Goal: Information Seeking & Learning: Learn about a topic

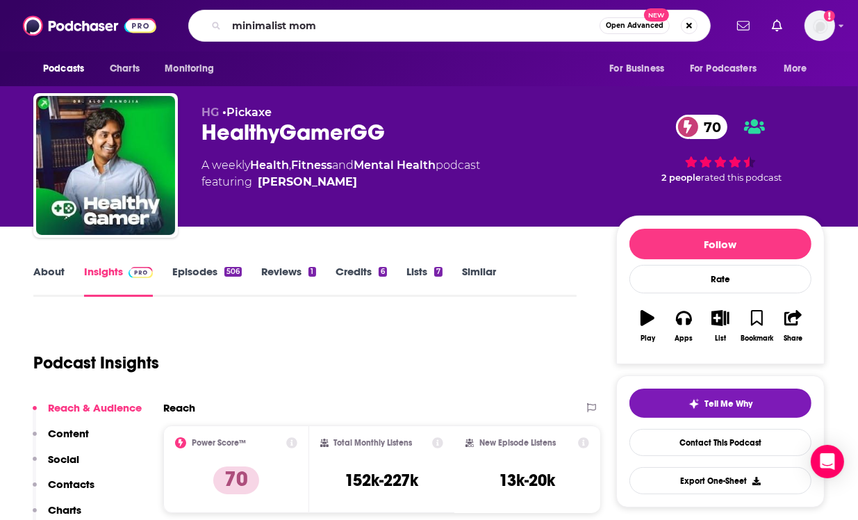
type input "minimalist moms"
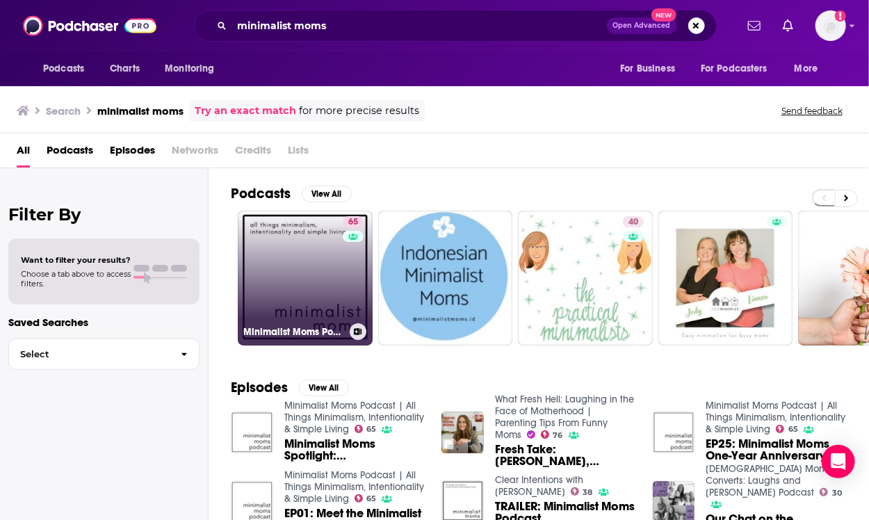
click at [290, 224] on link "65 Minimalist Moms Podcast | All Things Minimalism, Intentionality & Simple Liv…" at bounding box center [305, 278] width 135 height 135
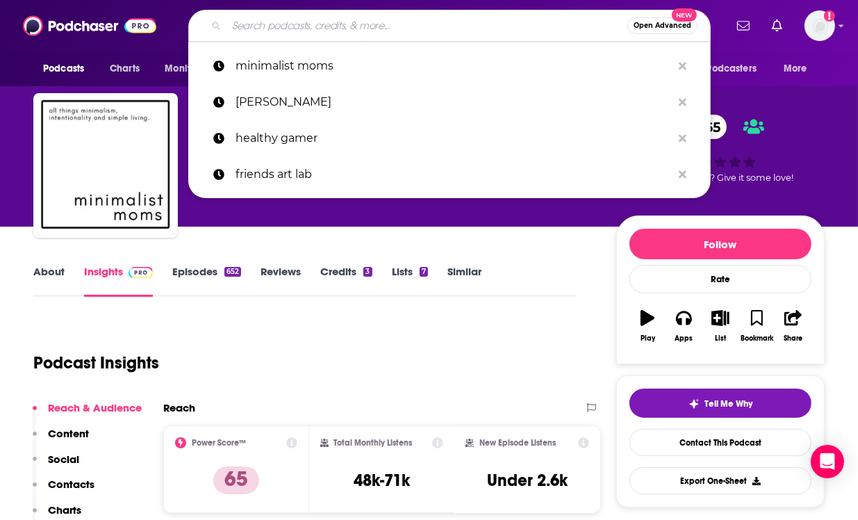
click at [363, 18] on input "Search podcasts, credits, & more..." at bounding box center [427, 26] width 401 height 22
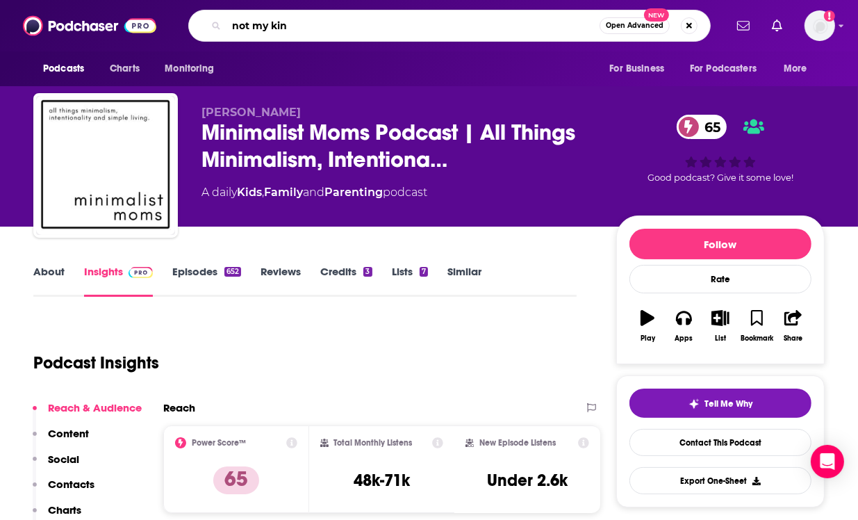
type input "not my kind"
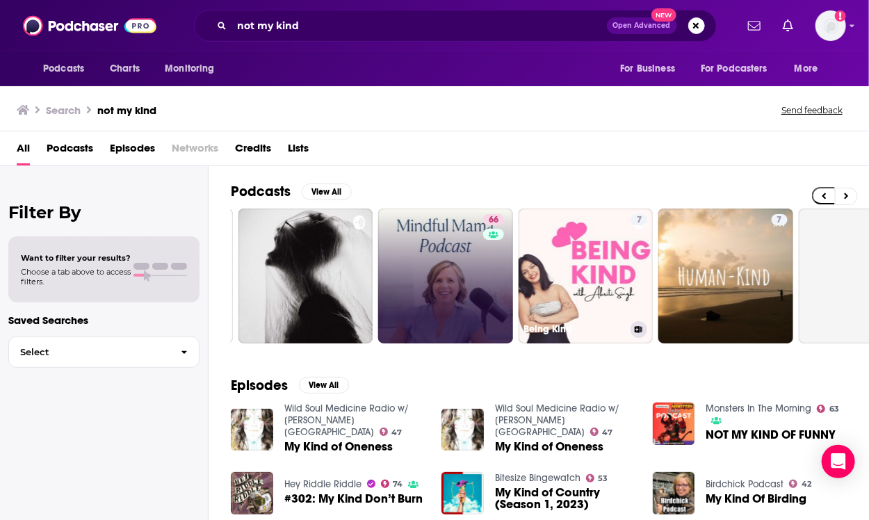
scroll to position [0, 421]
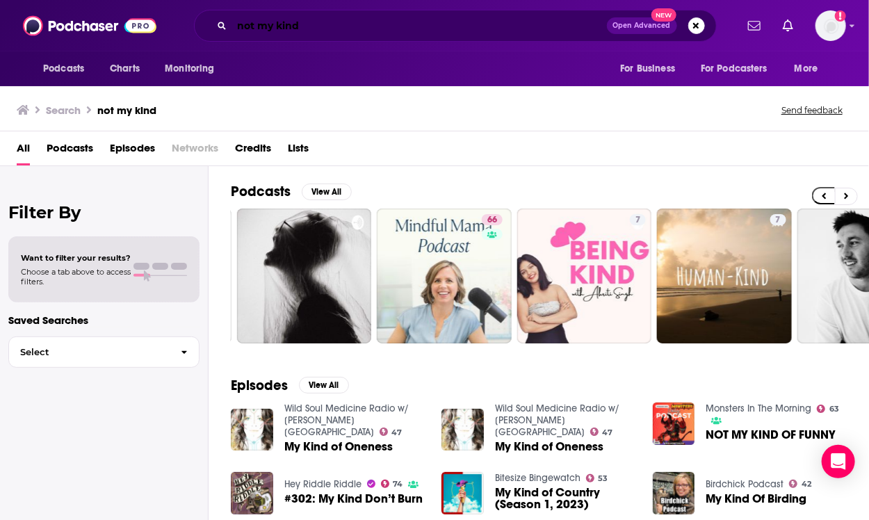
click at [365, 18] on input "not my kind" at bounding box center [419, 26] width 375 height 22
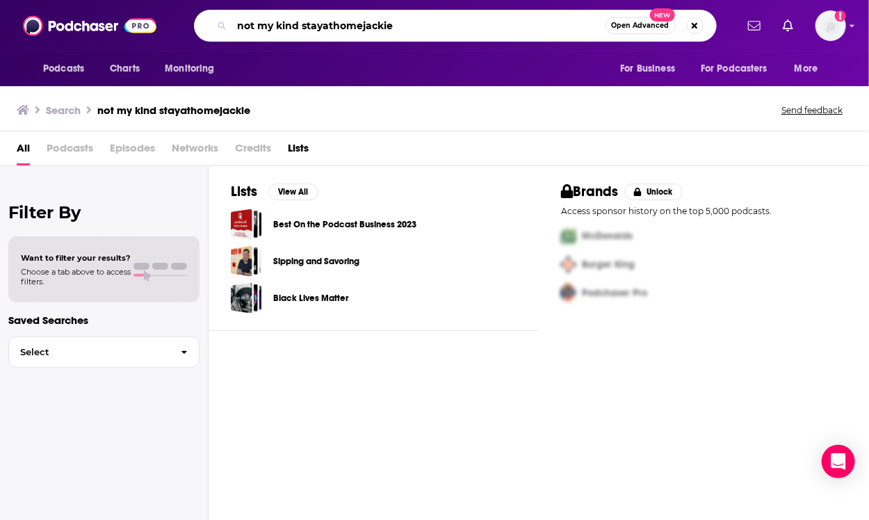
drag, startPoint x: 301, startPoint y: 26, endPoint x: 167, endPoint y: 6, distance: 135.1
click at [167, 6] on div "Podcasts Charts Monitoring not my kind stayathomejackie Open Advanced New For B…" at bounding box center [434, 25] width 869 height 51
type input "stayathomejackie"
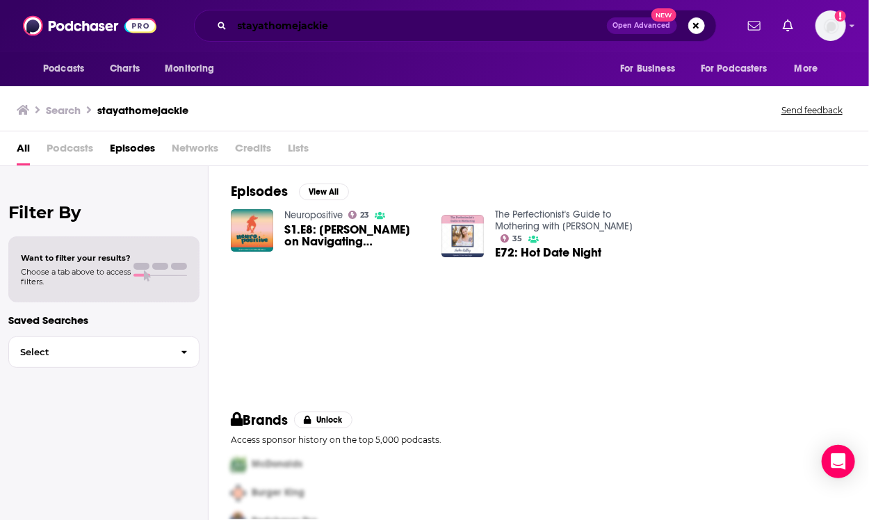
drag, startPoint x: 350, startPoint y: 22, endPoint x: 195, endPoint y: -6, distance: 158.1
click at [195, 0] on html "Podcasts Charts Monitoring stayathomejackie Open Advanced New For Business For …" at bounding box center [434, 260] width 869 height 520
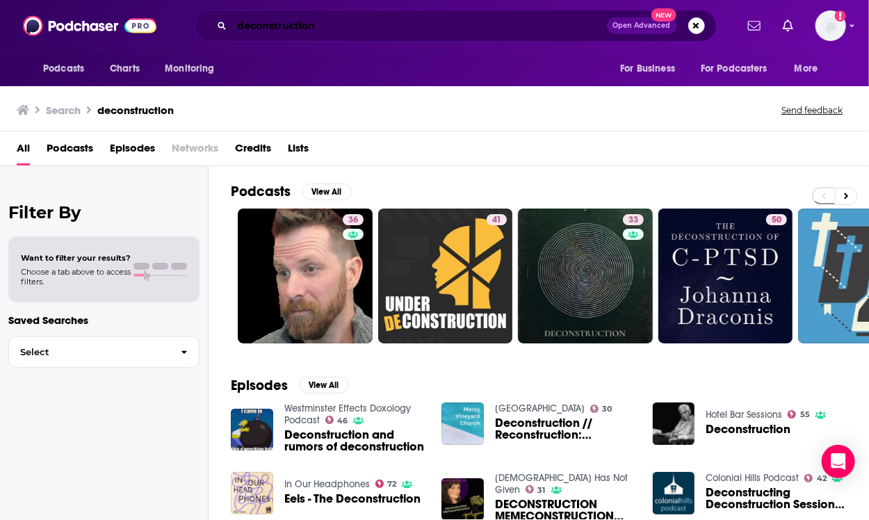
drag, startPoint x: 321, startPoint y: 24, endPoint x: 147, endPoint y: 17, distance: 173.9
click at [147, 17] on div "Podcasts Charts Monitoring deconstruction Open Advanced New For Business For Po…" at bounding box center [434, 25] width 869 height 51
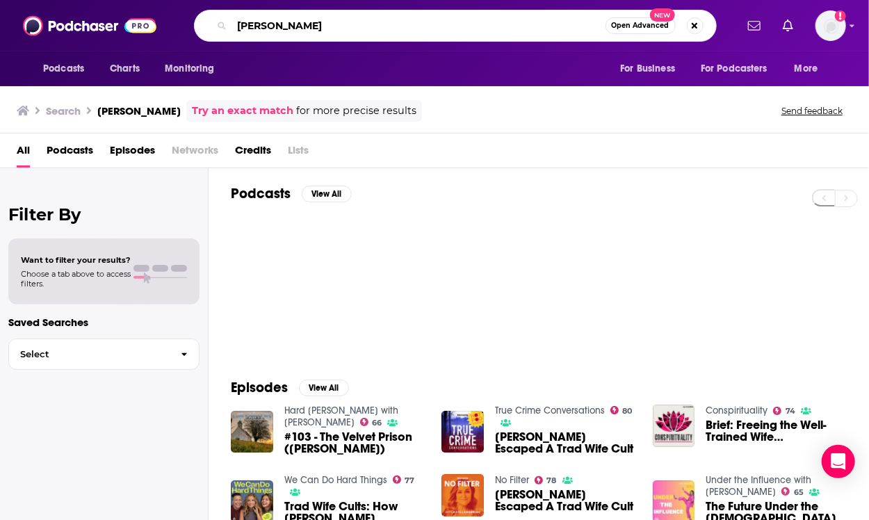
drag, startPoint x: 295, startPoint y: 24, endPoint x: 215, endPoint y: 24, distance: 79.9
click at [215, 24] on div "[PERSON_NAME] Open Advanced New" at bounding box center [455, 26] width 523 height 32
type input "the working writer"
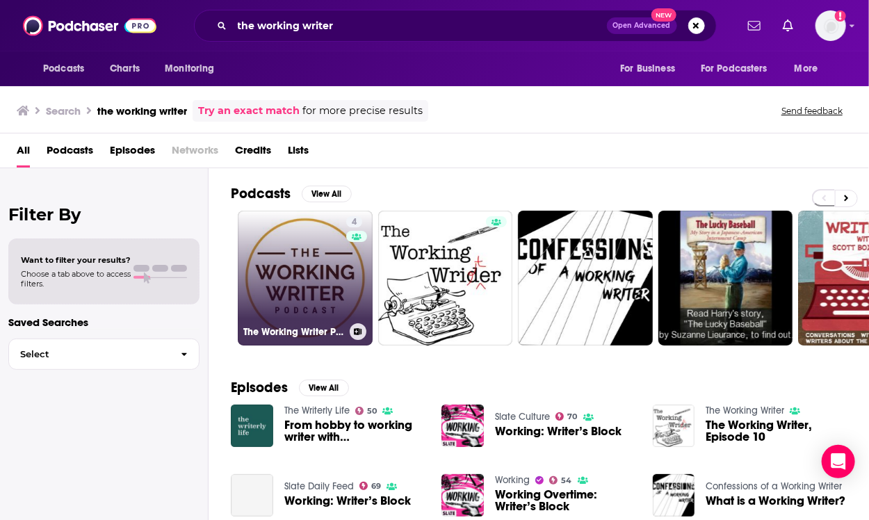
click at [306, 285] on link "4 The Working Writer Podcast" at bounding box center [305, 278] width 135 height 135
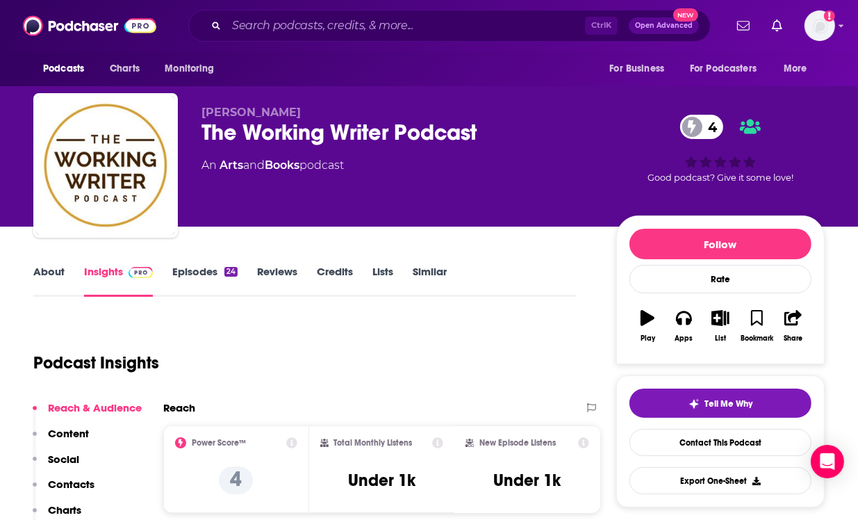
click at [43, 269] on link "About" at bounding box center [48, 281] width 31 height 32
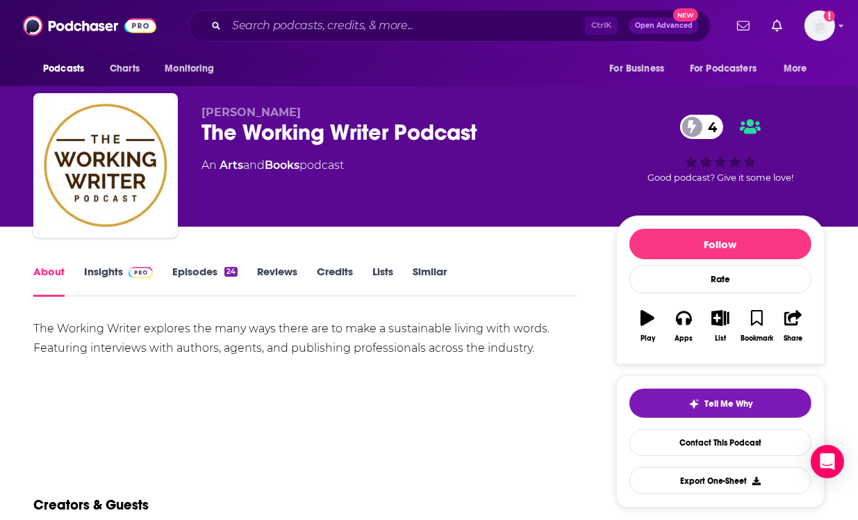
click at [184, 277] on link "Episodes 24" at bounding box center [204, 281] width 65 height 32
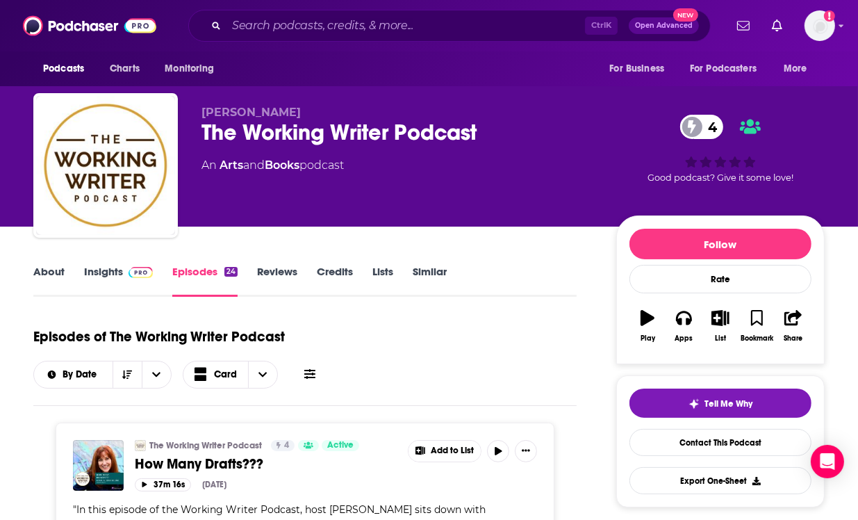
click at [91, 268] on link "Insights" at bounding box center [118, 281] width 69 height 32
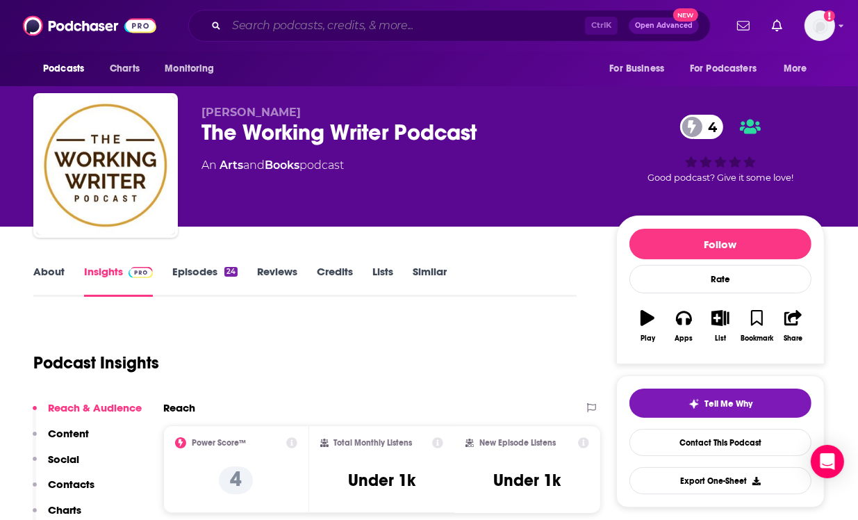
click at [331, 19] on input "Search podcasts, credits, & more..." at bounding box center [406, 26] width 359 height 22
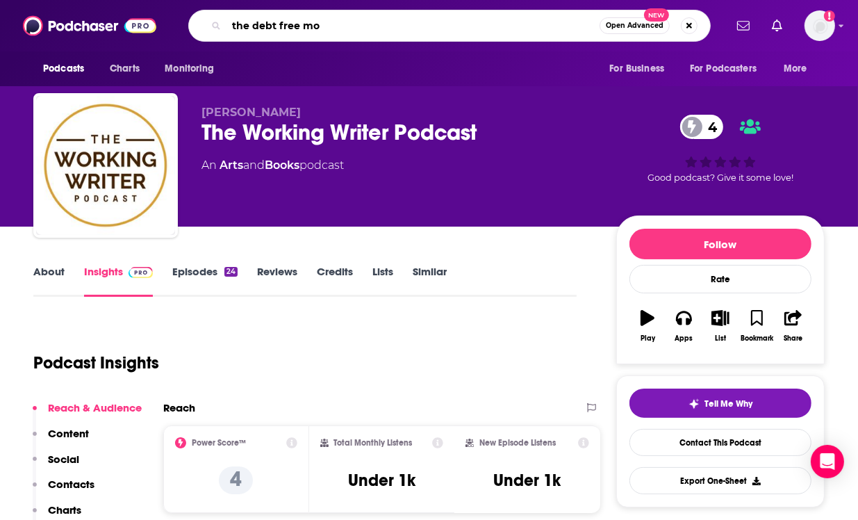
type input "the debt free mom"
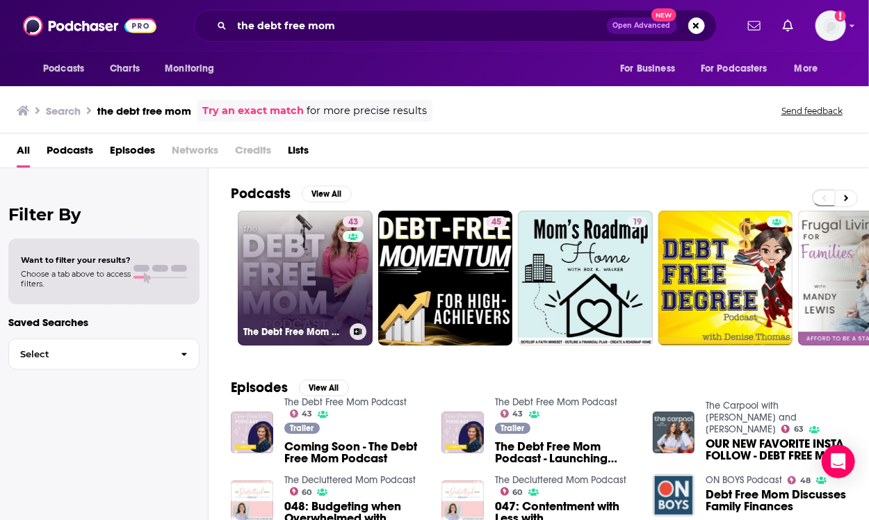
click at [280, 256] on link "43 The Debt Free Mom Podcast" at bounding box center [305, 278] width 135 height 135
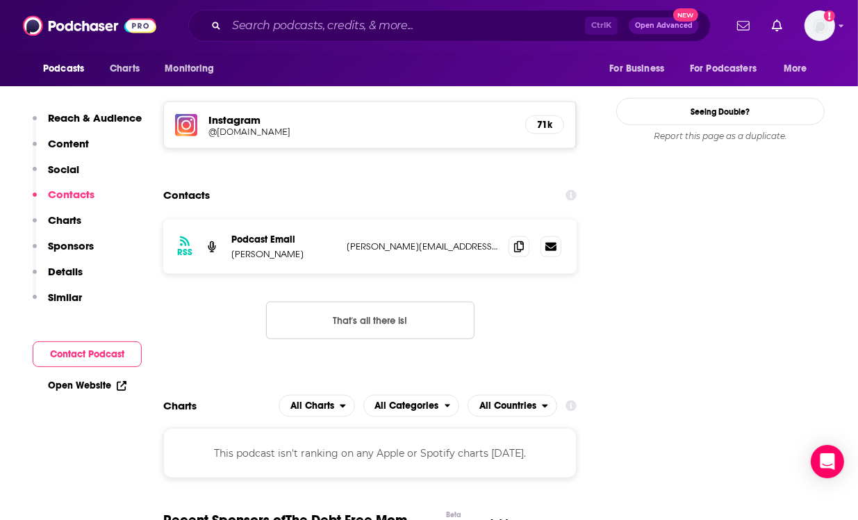
scroll to position [1282, 0]
click at [518, 240] on icon at bounding box center [519, 245] width 10 height 11
